Goal: Task Accomplishment & Management: Complete application form

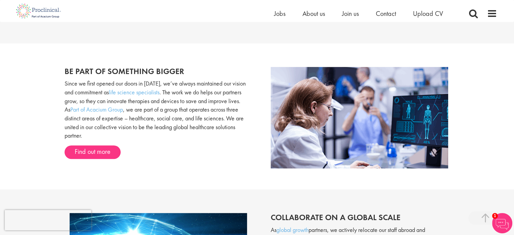
scroll to position [390, 0]
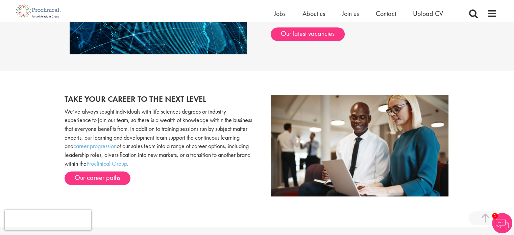
drag, startPoint x: 518, startPoint y: 32, endPoint x: 507, endPoint y: 158, distance: 126.3
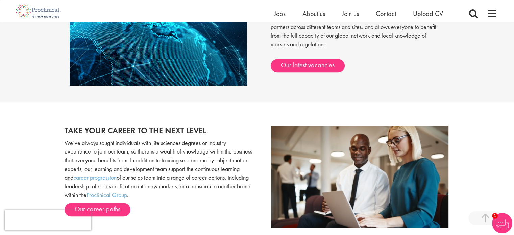
scroll to position [612, 0]
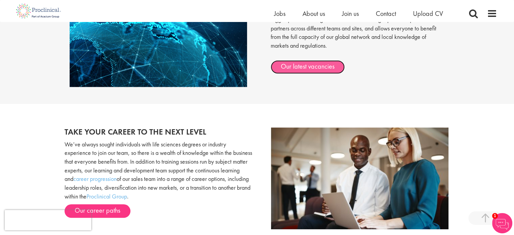
click at [327, 67] on link "Our latest vacancies" at bounding box center [308, 67] width 74 height 14
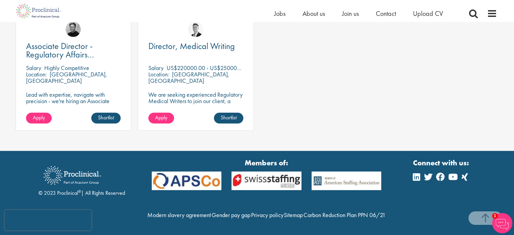
scroll to position [603, 0]
